Goal: Task Accomplishment & Management: Use online tool/utility

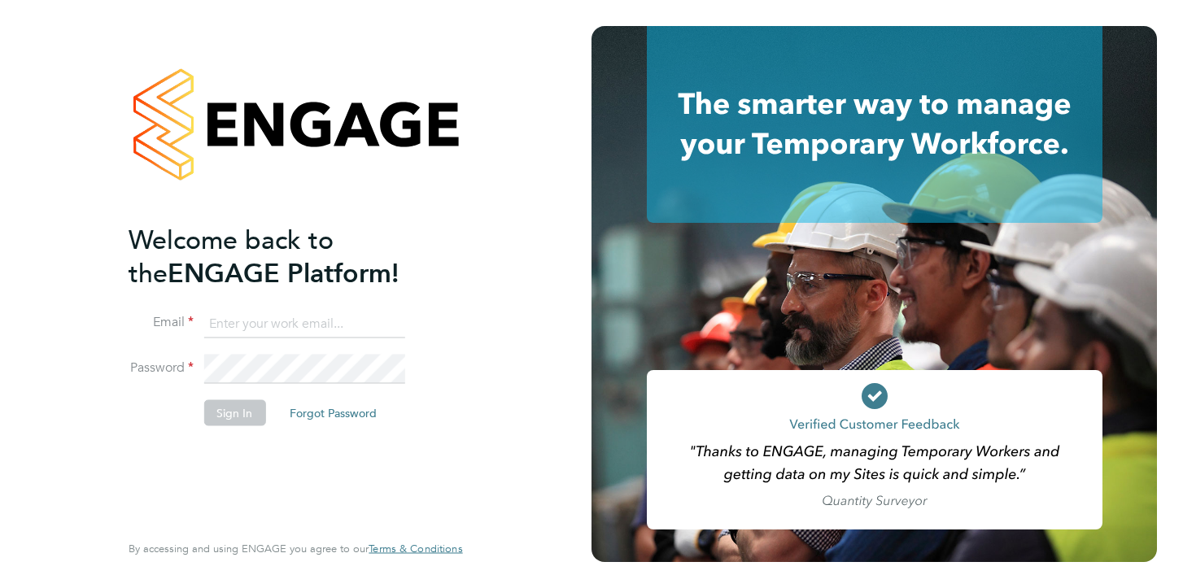
click at [299, 320] on input at bounding box center [303, 323] width 201 height 29
type input "ria.tonking-mcculloch@comparethemarket.com"
click at [243, 415] on button "Sign In" at bounding box center [234, 412] width 62 height 26
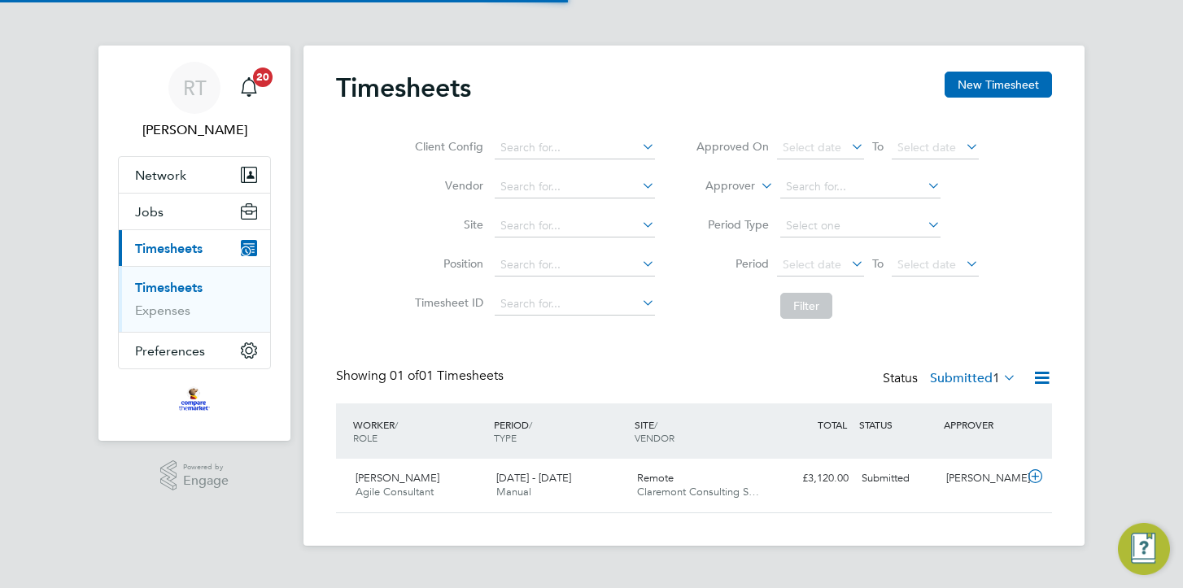
scroll to position [41, 141]
click at [723, 488] on span "Claremont Consulting S…" at bounding box center [698, 492] width 122 height 14
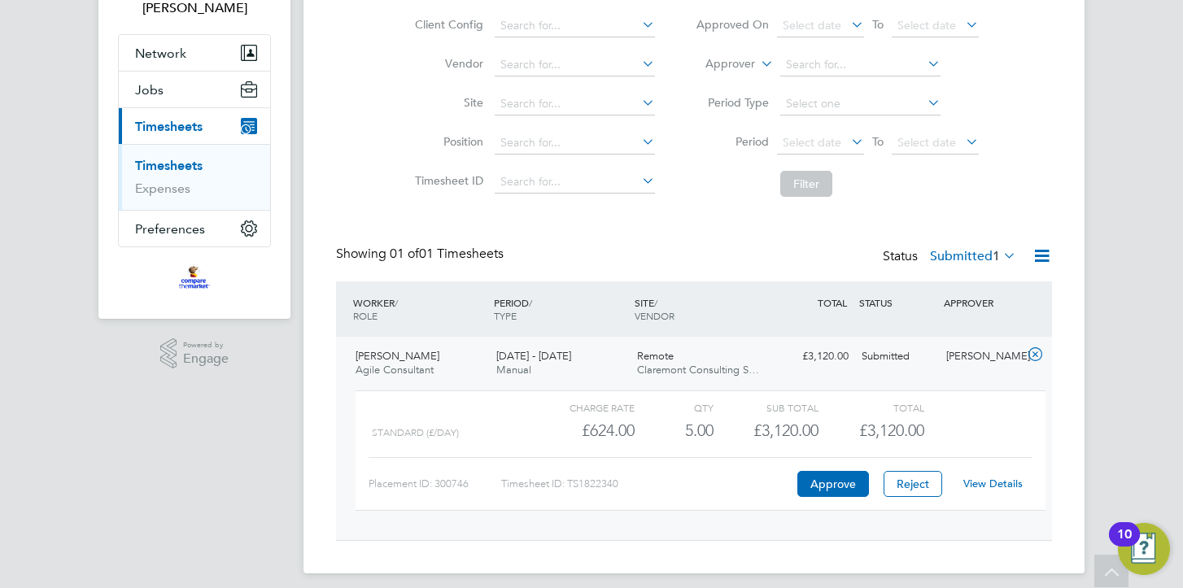
scroll to position [125, 0]
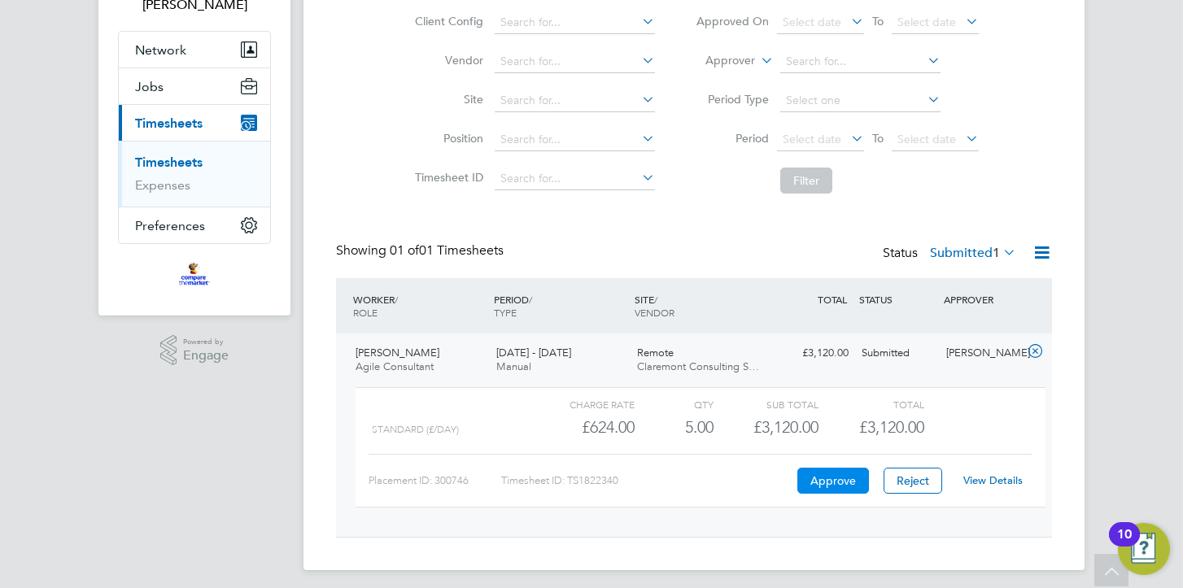
click at [807, 481] on button "Approve" at bounding box center [833, 481] width 72 height 26
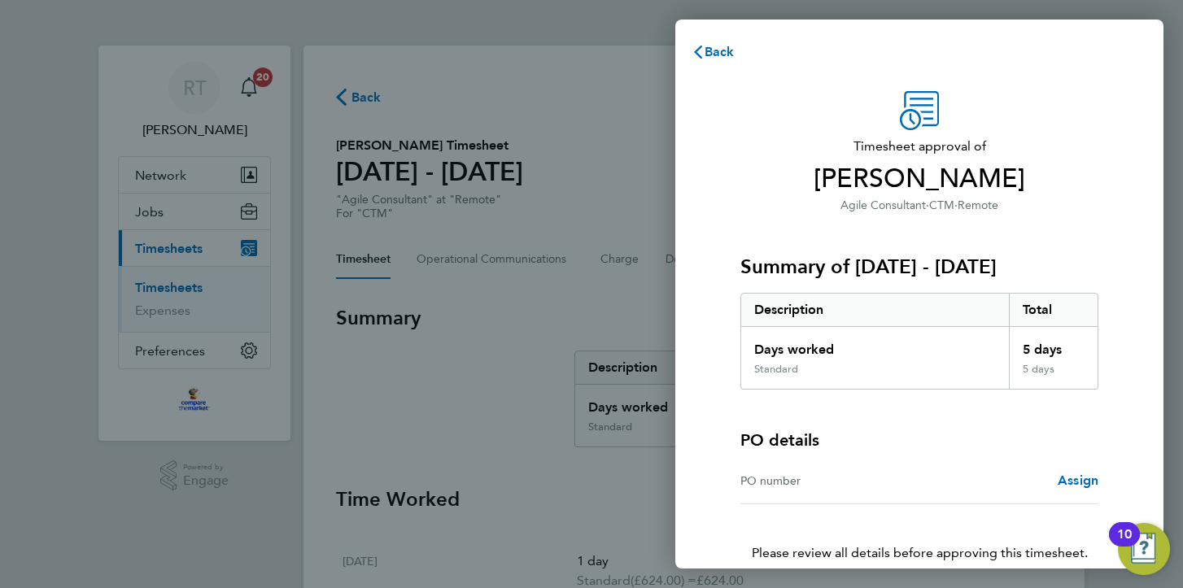
scroll to position [79, 0]
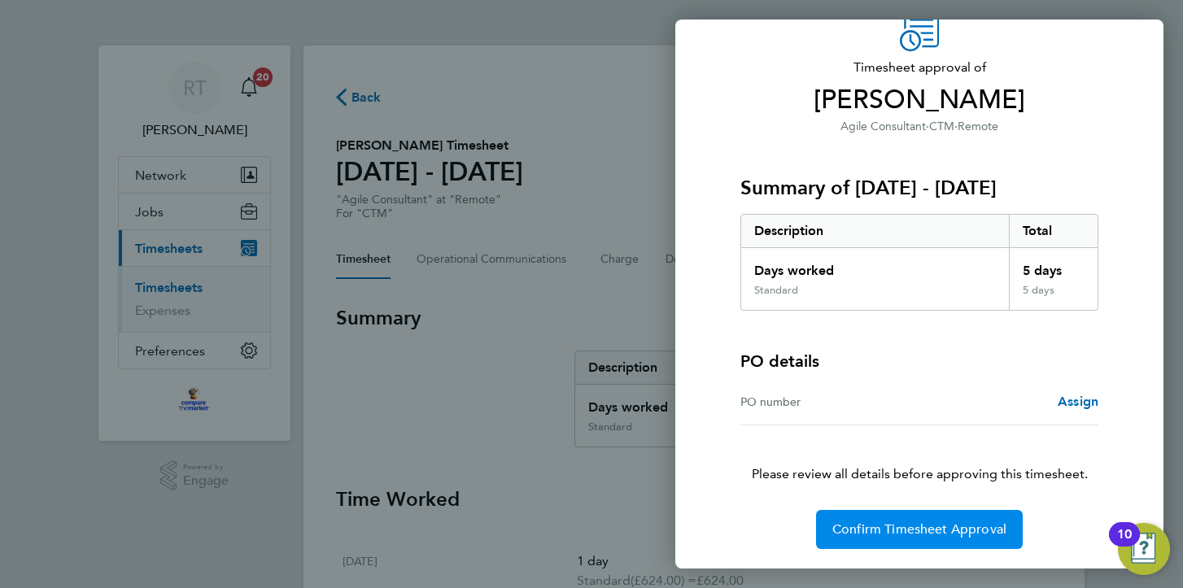
click at [869, 514] on button "Confirm Timesheet Approval" at bounding box center [919, 529] width 207 height 39
